Goal: Transaction & Acquisition: Book appointment/travel/reservation

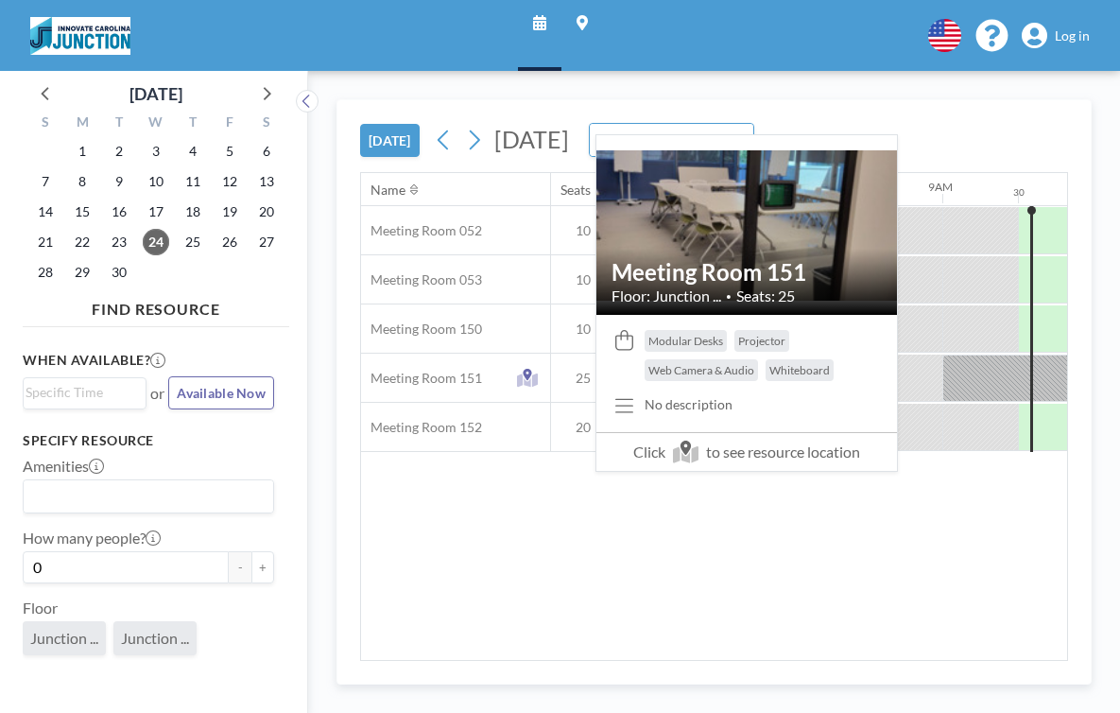
scroll to position [0, 1106]
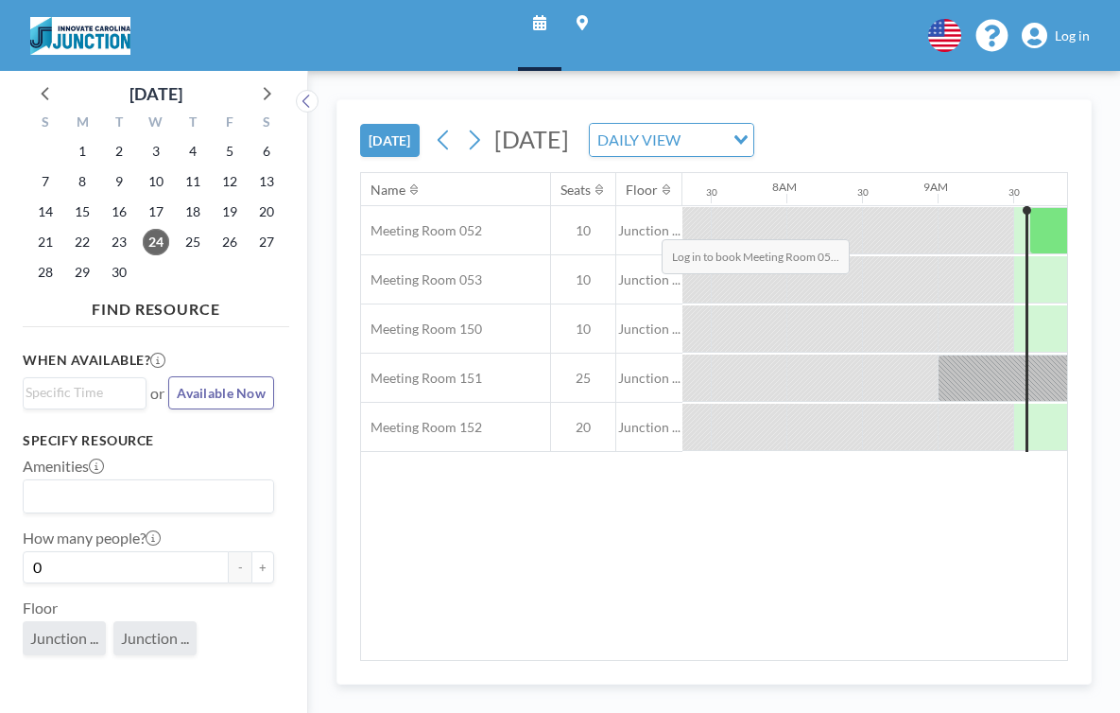
click at [1029, 207] on div at bounding box center [1059, 230] width 60 height 47
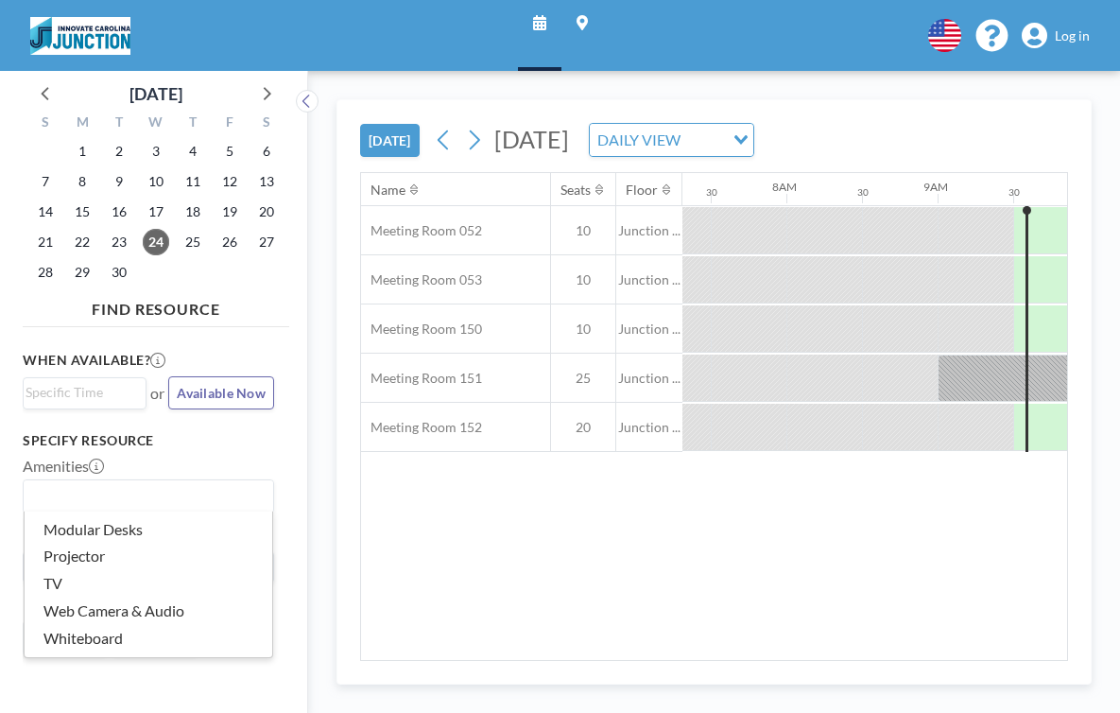
click at [67, 484] on input "Search for option" at bounding box center [144, 496] width 237 height 25
click at [218, 432] on h3 "Specify resource" at bounding box center [148, 440] width 251 height 17
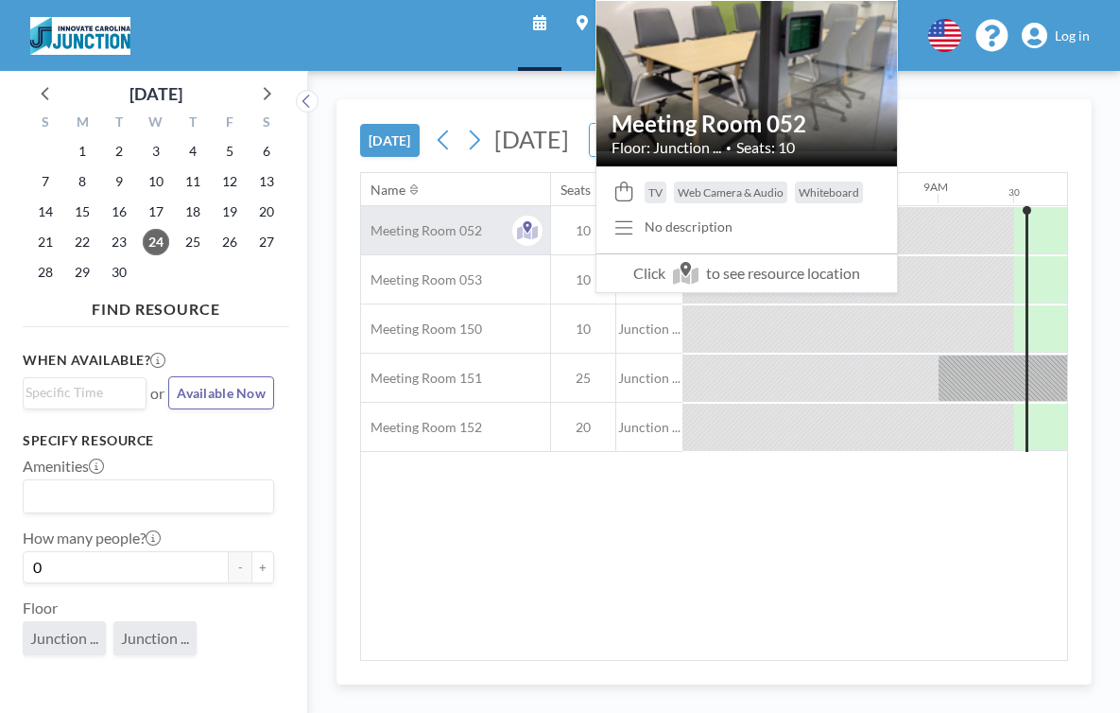
click at [361, 222] on span "Meeting Room 052" at bounding box center [421, 230] width 121 height 17
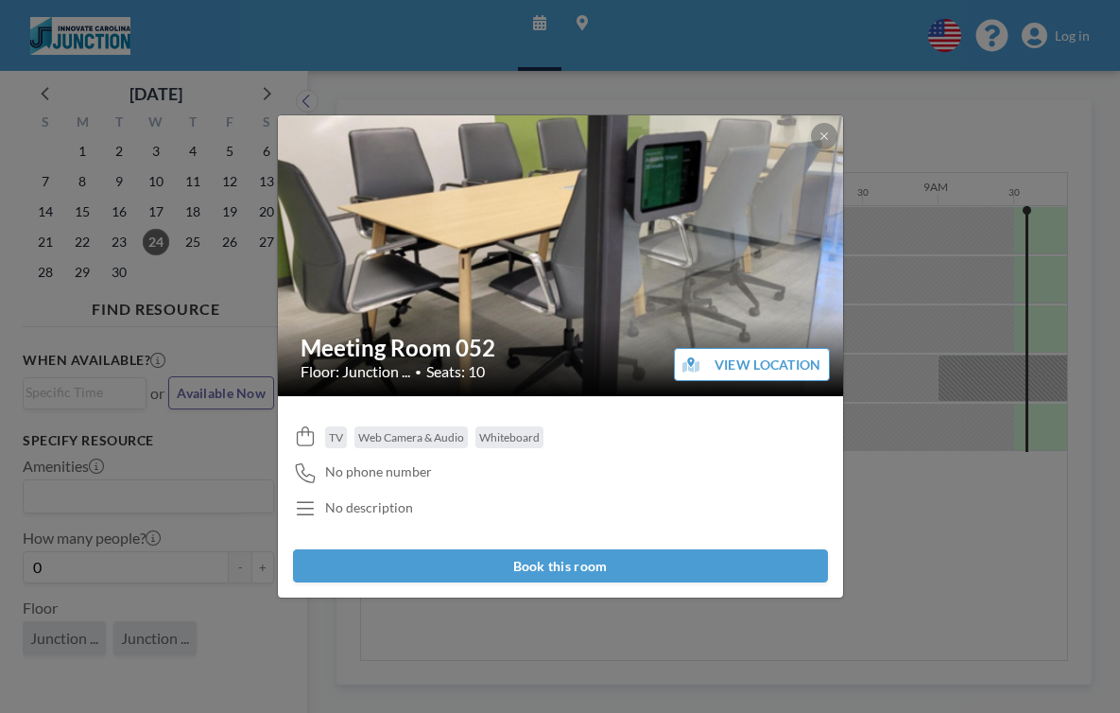
click at [514, 549] on button "Book this room" at bounding box center [560, 565] width 535 height 33
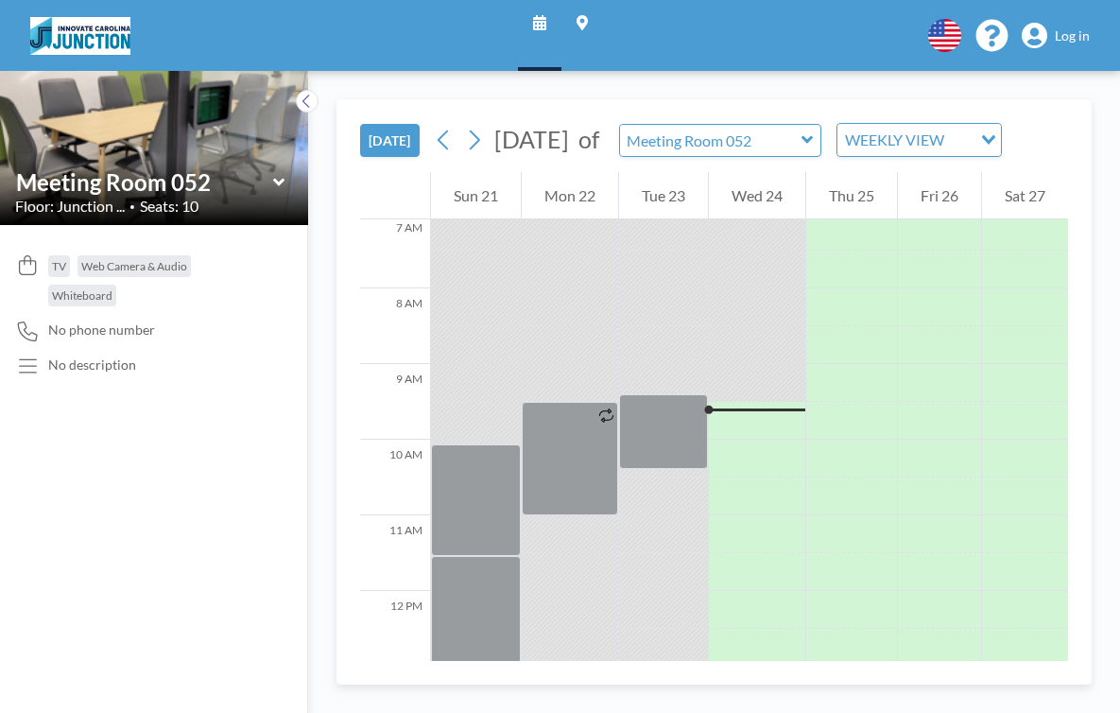
scroll to position [553, 0]
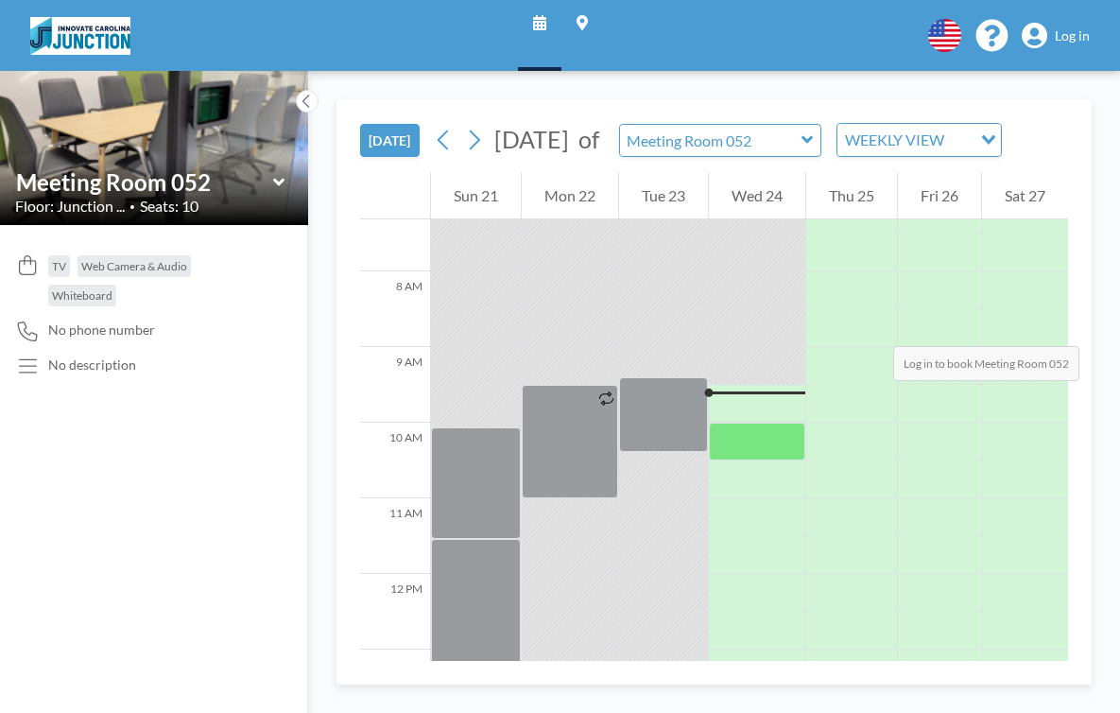
click at [709, 422] on div at bounding box center [757, 441] width 96 height 38
drag, startPoint x: 712, startPoint y: 234, endPoint x: 702, endPoint y: 249, distance: 17.0
click at [709, 422] on div at bounding box center [757, 441] width 96 height 38
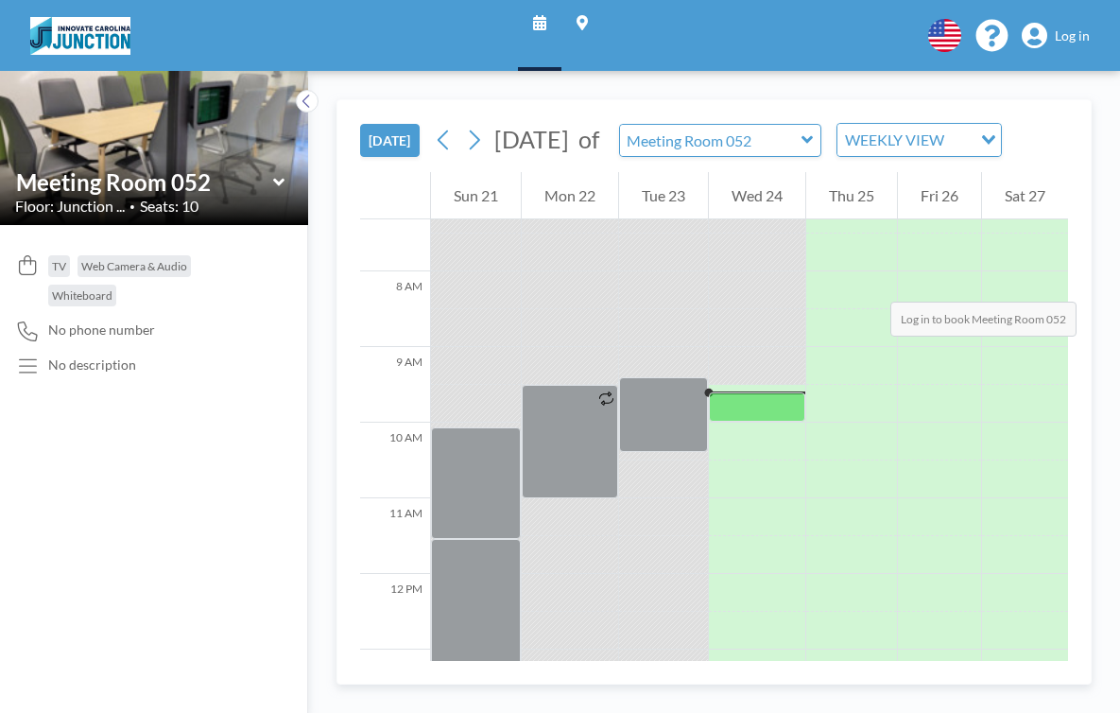
click at [709, 392] on div at bounding box center [757, 406] width 96 height 29
click at [1069, 27] on span "Log in" at bounding box center [1072, 35] width 35 height 17
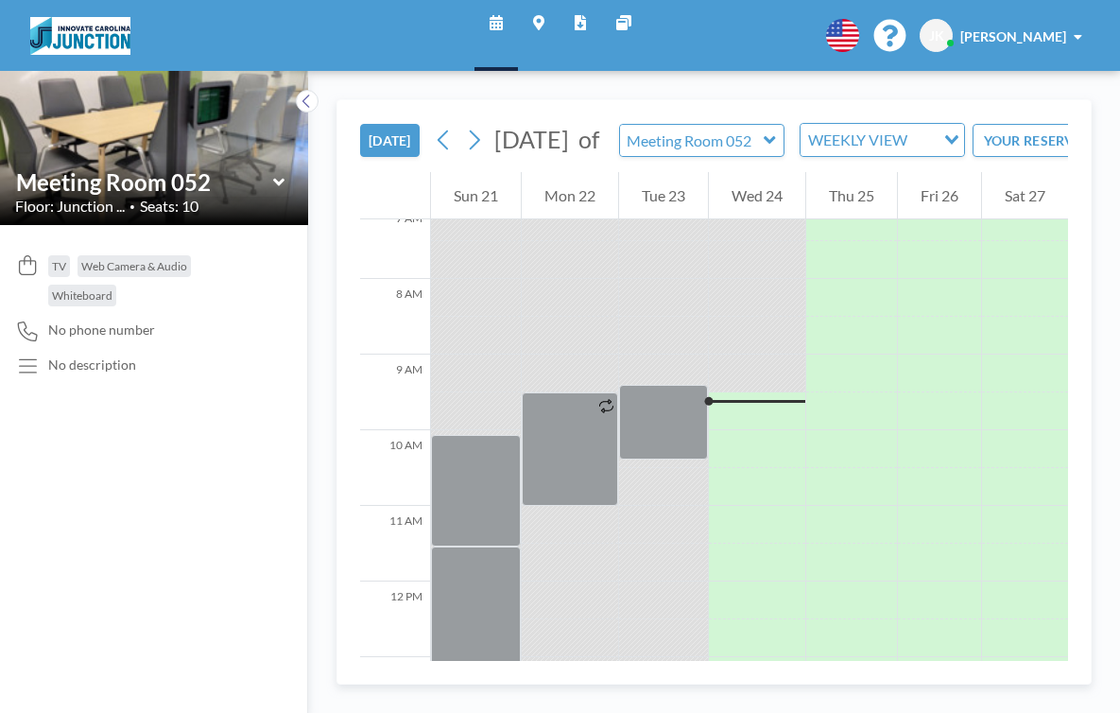
scroll to position [553, 0]
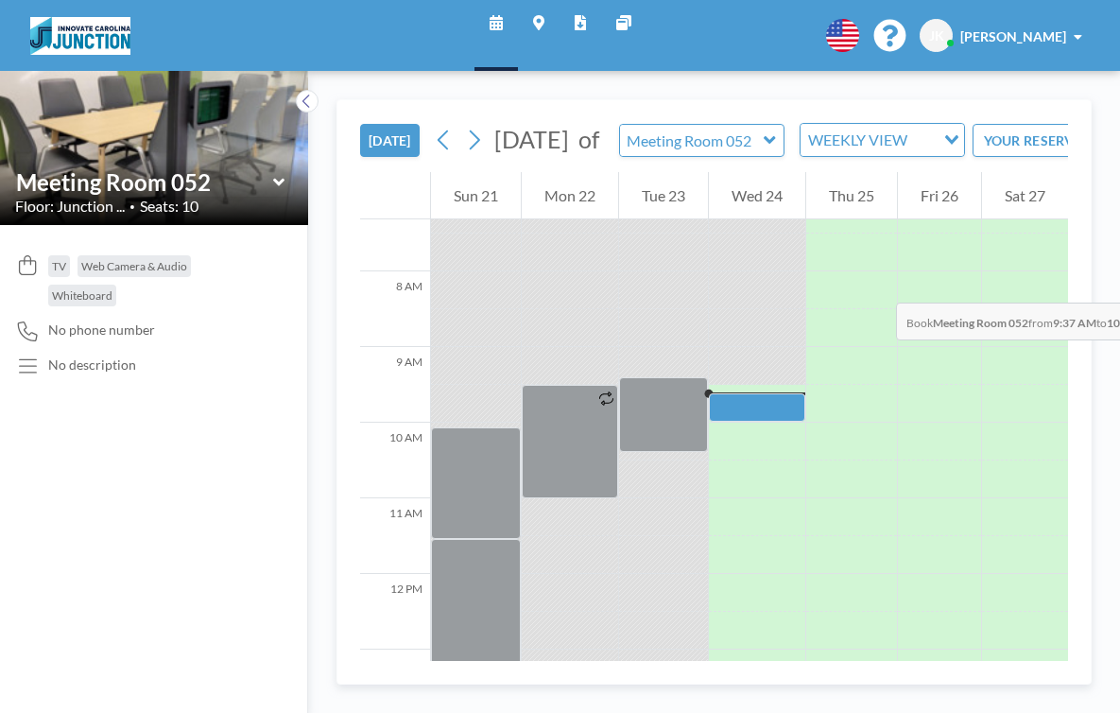
drag, startPoint x: 696, startPoint y: 229, endPoint x: 709, endPoint y: 227, distance: 12.4
click at [709, 393] on div at bounding box center [757, 406] width 96 height 27
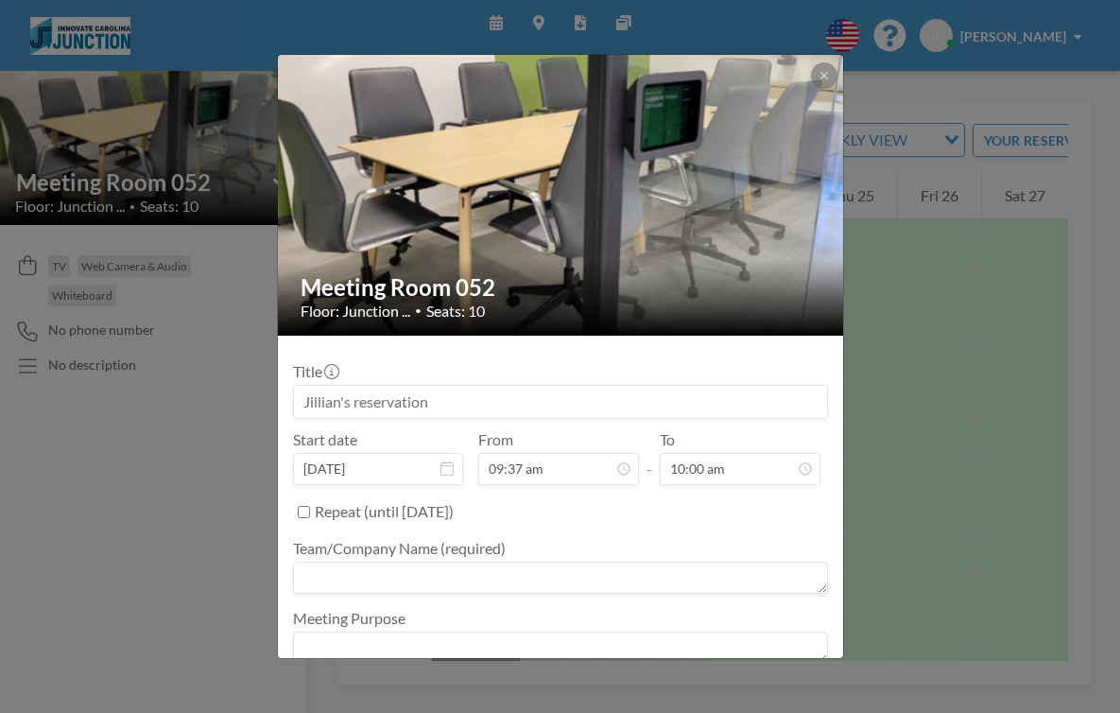
click at [631, 561] on textarea at bounding box center [560, 577] width 535 height 32
type textarea "TheRightOne"
click at [635, 631] on textarea at bounding box center [560, 647] width 535 height 32
type textarea "Discuss hiring"
click at [732, 682] on button "BOOK NOW" at bounding box center [778, 698] width 95 height 33
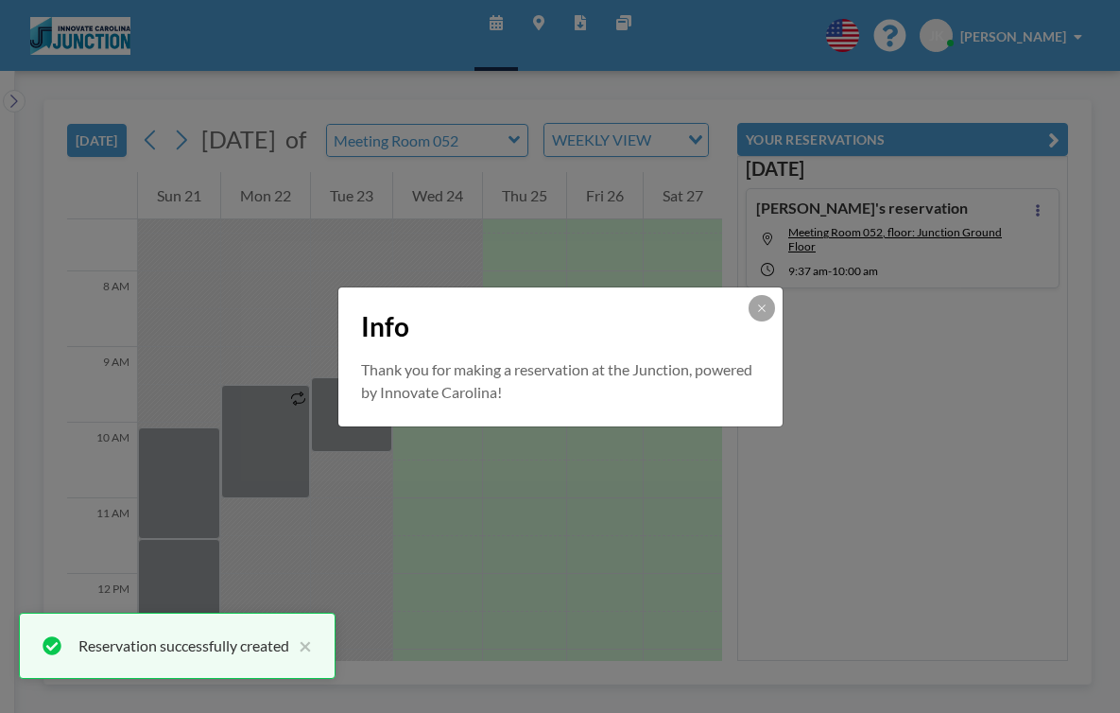
scroll to position [0, 0]
click at [756, 314] on icon at bounding box center [761, 307] width 11 height 11
